Goal: Navigation & Orientation: Find specific page/section

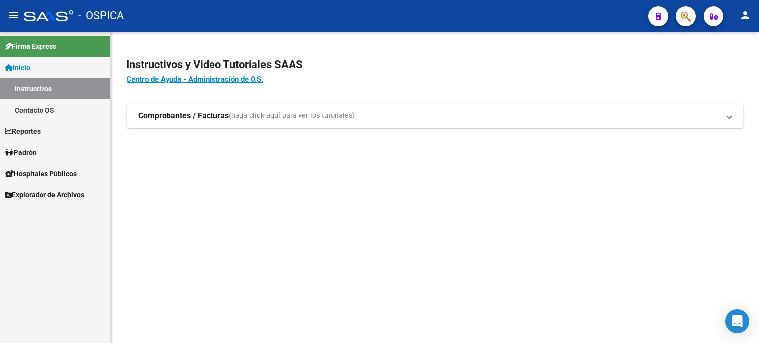
drag, startPoint x: 42, startPoint y: 193, endPoint x: 39, endPoint y: 199, distance: 7.1
click at [42, 193] on span "Explorador de Archivos" at bounding box center [44, 195] width 79 height 11
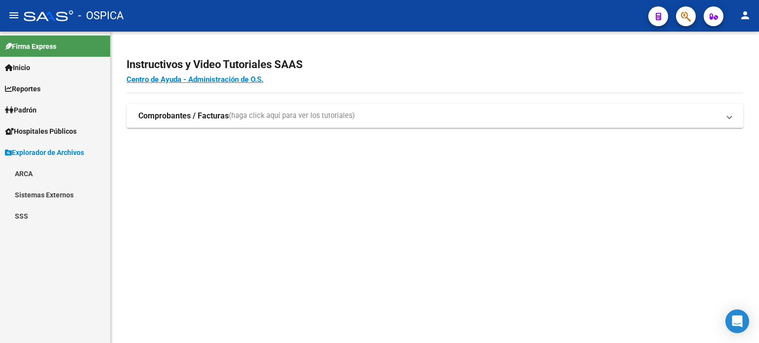
click at [28, 175] on link "ARCA" at bounding box center [55, 173] width 110 height 21
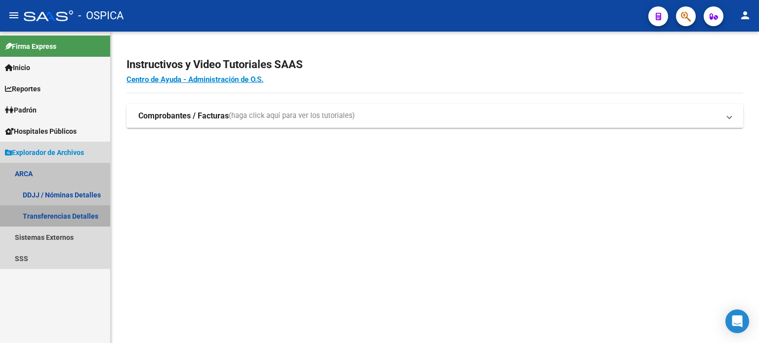
click at [58, 214] on link "Transferencias Detalles" at bounding box center [55, 216] width 110 height 21
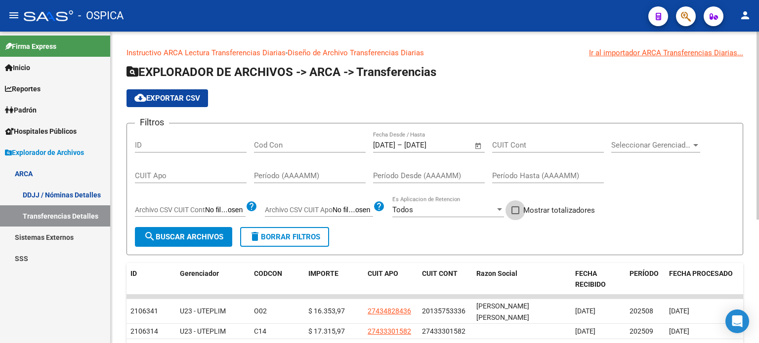
click at [523, 209] on label "Mostrar totalizadores" at bounding box center [553, 211] width 84 height 12
click at [515, 214] on input "Mostrar totalizadores" at bounding box center [515, 214] width 0 height 0
checkbox input "true"
click at [192, 233] on span "search Buscar Archivos" at bounding box center [184, 237] width 80 height 9
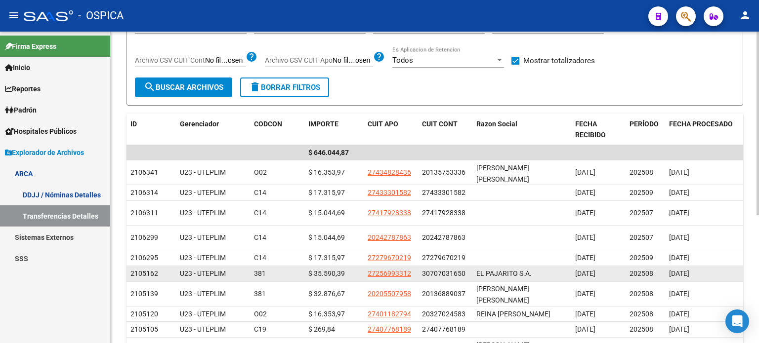
scroll to position [216, 0]
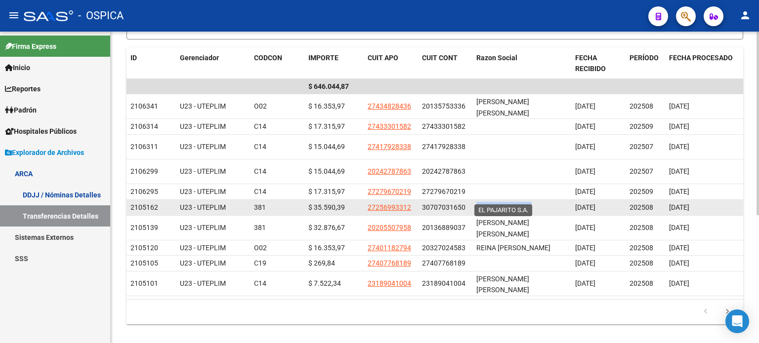
drag, startPoint x: 531, startPoint y: 197, endPoint x: 478, endPoint y: 195, distance: 53.4
click at [478, 202] on div "EL PAJARITO S.A." at bounding box center [521, 207] width 91 height 11
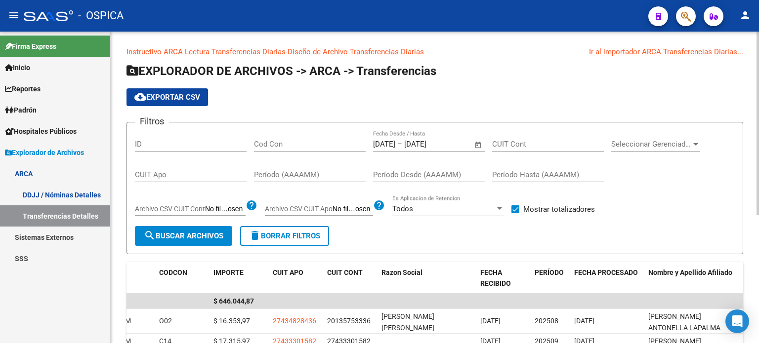
scroll to position [0, 0]
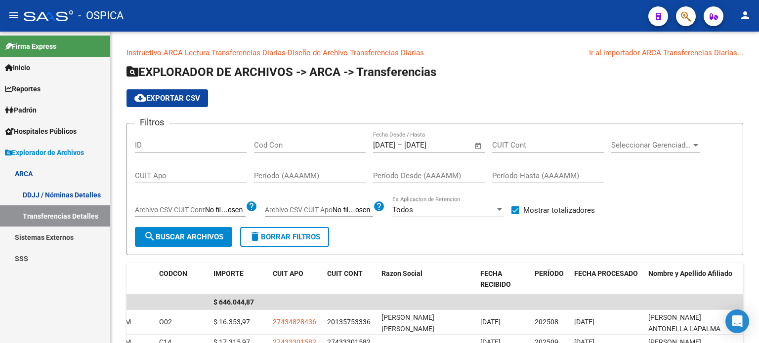
click at [36, 90] on span "Reportes" at bounding box center [23, 89] width 36 height 11
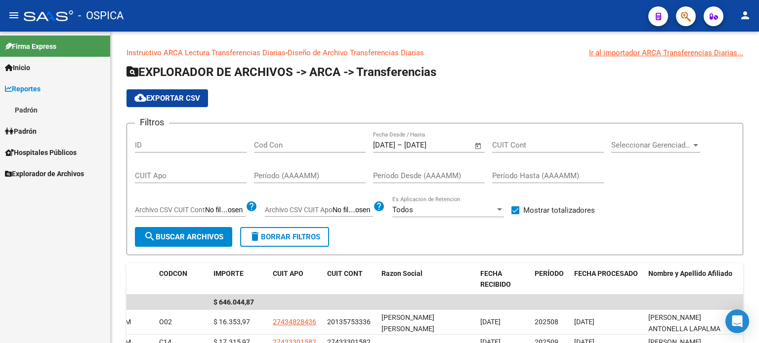
click at [28, 114] on link "Padrón" at bounding box center [55, 109] width 110 height 21
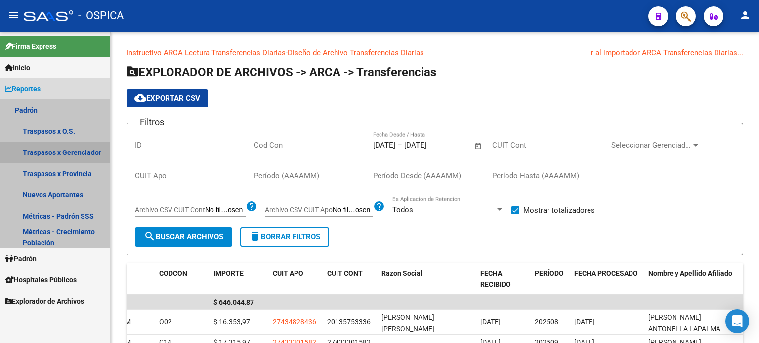
click at [43, 154] on link "Traspasos x Gerenciador" at bounding box center [55, 152] width 110 height 21
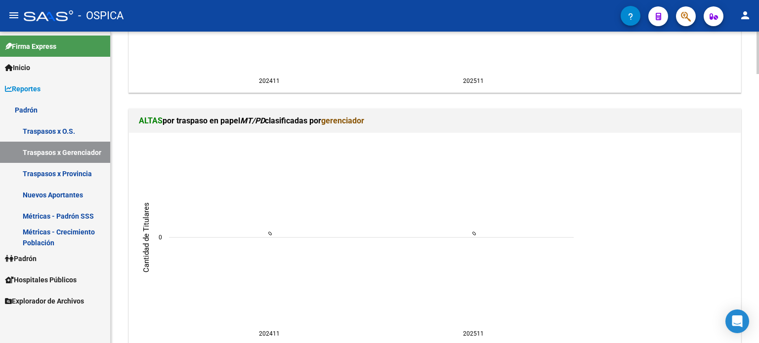
scroll to position [1980, 0]
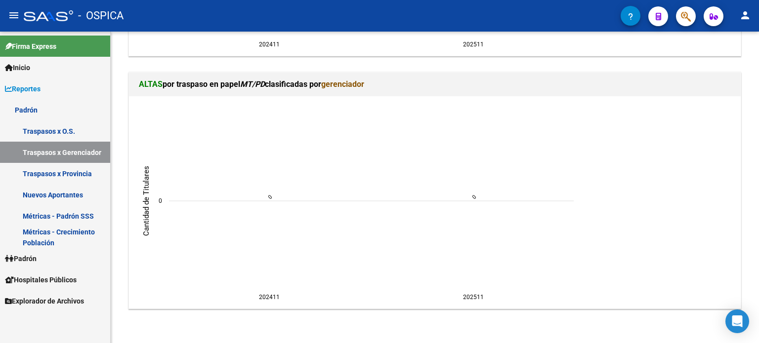
click at [53, 176] on link "Traspasos x Provincia" at bounding box center [55, 173] width 110 height 21
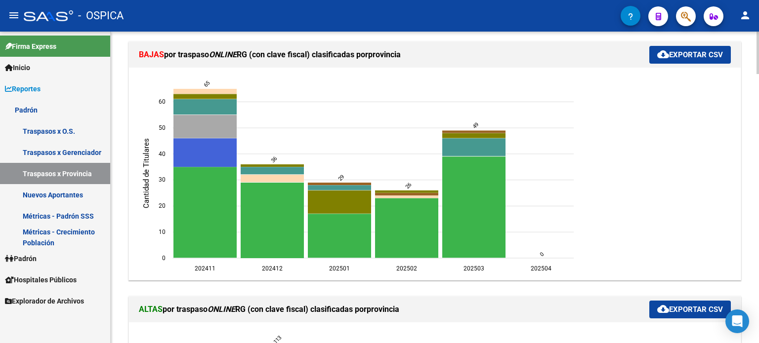
scroll to position [198, 0]
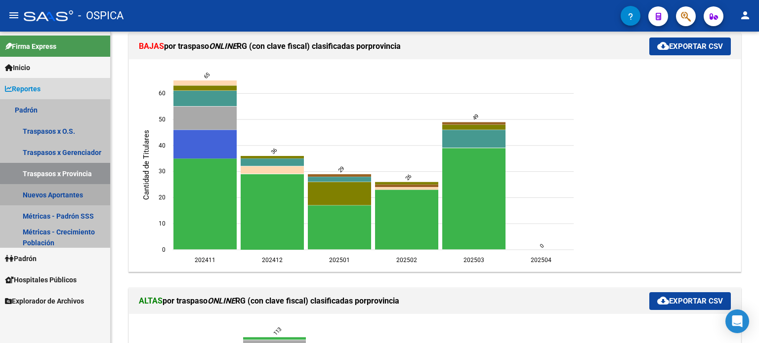
click at [73, 197] on link "Nuevos Aportantes" at bounding box center [55, 194] width 110 height 21
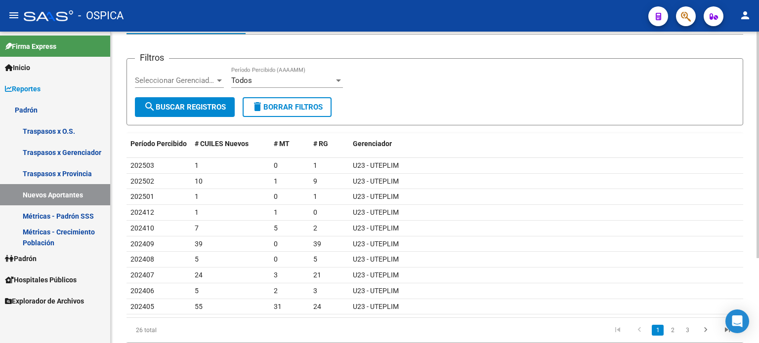
scroll to position [99, 0]
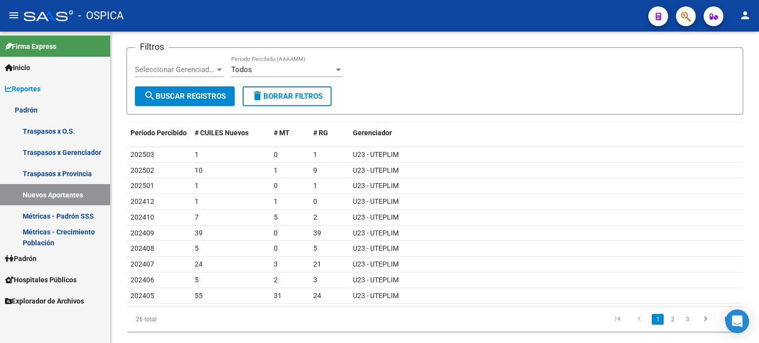
click at [63, 239] on link "Métricas - Crecimiento Población" at bounding box center [55, 237] width 110 height 21
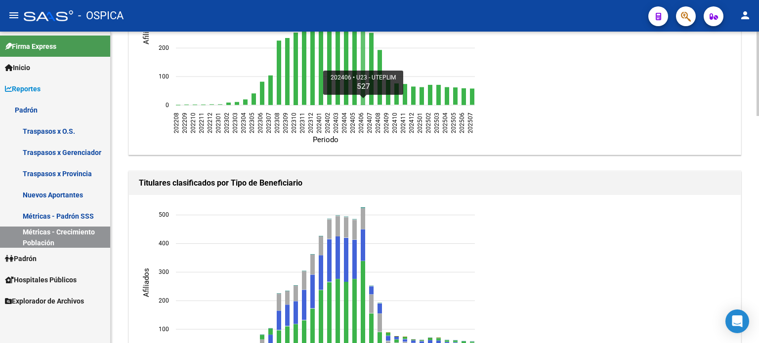
scroll to position [840, 0]
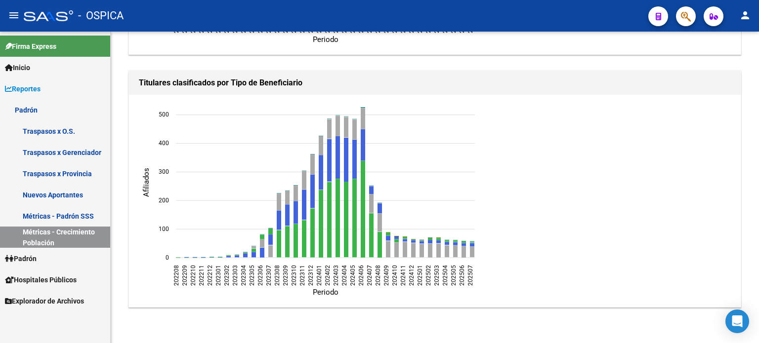
click at [44, 260] on link "Padrón" at bounding box center [55, 258] width 110 height 21
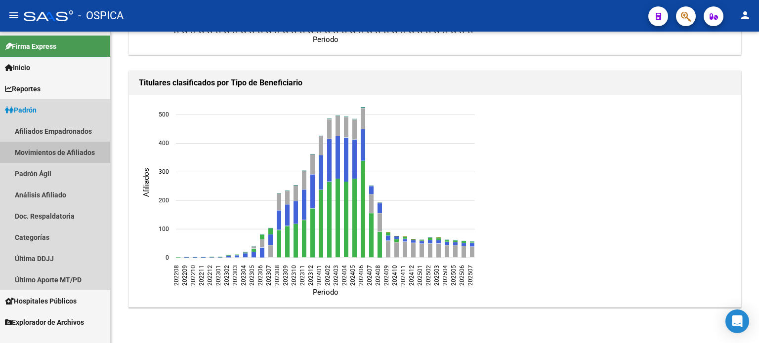
click at [48, 149] on link "Movimientos de Afiliados" at bounding box center [55, 152] width 110 height 21
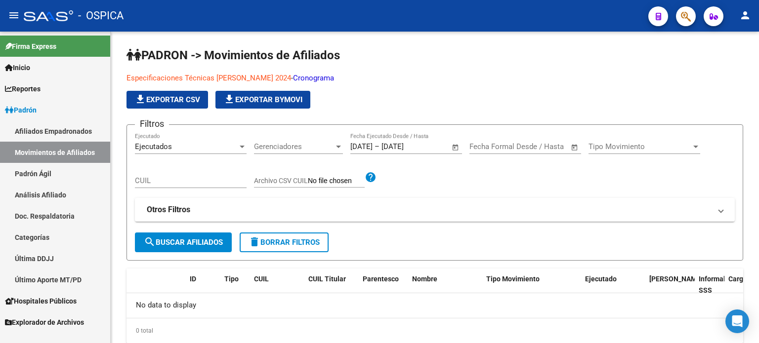
click at [42, 175] on link "Padrón Ágil" at bounding box center [55, 173] width 110 height 21
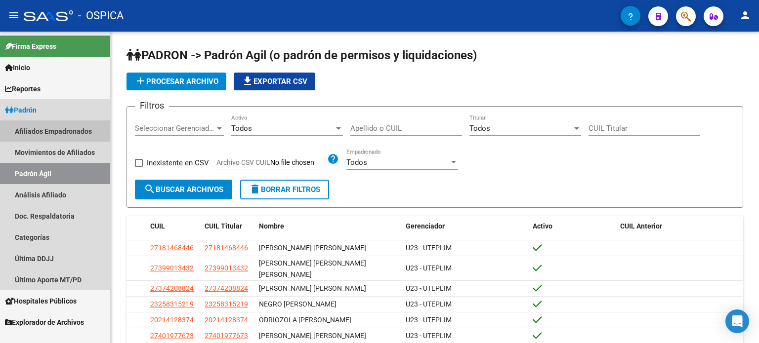
click at [54, 135] on link "Afiliados Empadronados" at bounding box center [55, 131] width 110 height 21
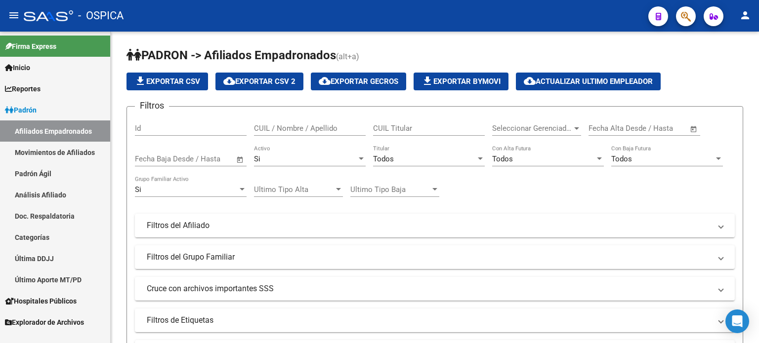
scroll to position [49, 0]
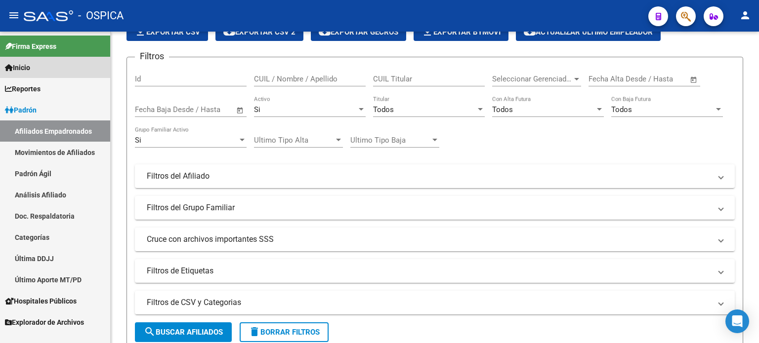
click at [22, 69] on span "Inicio" at bounding box center [17, 67] width 25 height 11
